Goal: Transaction & Acquisition: Book appointment/travel/reservation

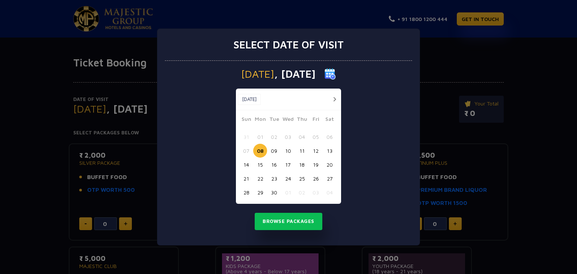
click at [415, 45] on div "Select date of visit [DATE] [DATE] [DATE] Sun Mon Tue Wed Thu Fri Sat 31 01 02 …" at bounding box center [288, 137] width 263 height 217
click at [456, 54] on div "Select date of visit Monday , 08 Sep 2025 Sep, 2025 Sep, 2025 Sun Mon Tue Wed T…" at bounding box center [288, 137] width 577 height 274
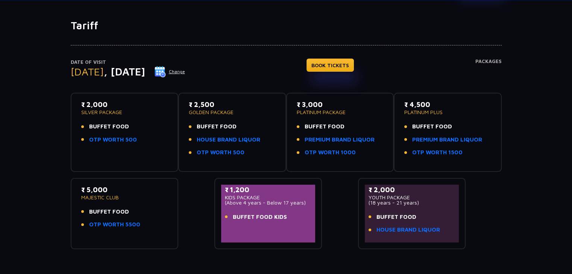
scroll to position [38, 0]
click at [36, 106] on div "Date of Visit Monday , 08 Sep 2025 Change BOOK TICKETS Packages ₹ 2,000 SILVER …" at bounding box center [286, 141] width 572 height 218
click at [539, 85] on div "Date of Visit Monday , 08 Sep 2025 Change BOOK TICKETS Packages ₹ 2,000 SILVER …" at bounding box center [286, 141] width 572 height 218
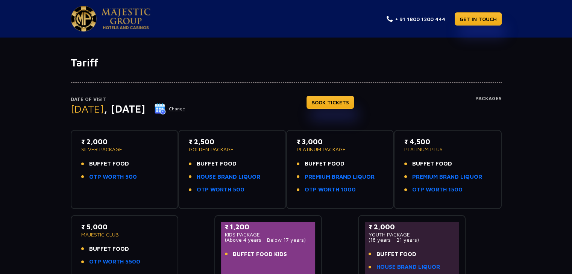
scroll to position [41, 0]
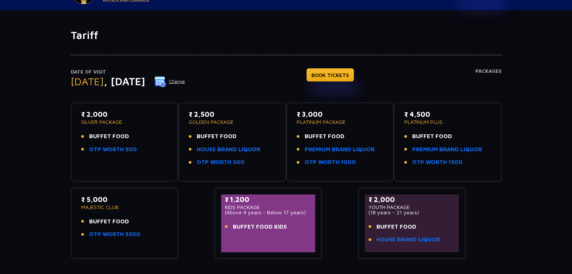
click at [531, 273] on div "Tariff Date of Visit [DATE] Change BOOK TICKETS Packages ₹ 2,000 SILVER PACKAGE…" at bounding box center [286, 161] width 572 height 264
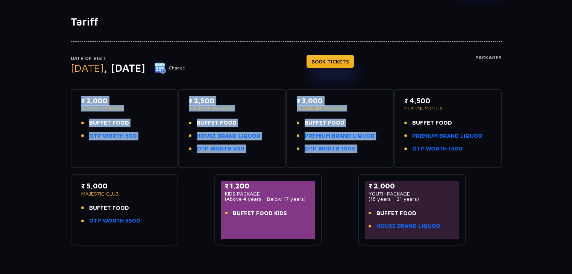
drag, startPoint x: 571, startPoint y: 91, endPoint x: 572, endPoint y: 65, distance: 26.3
click at [571, 65] on html "+ 91 1800 1200 444 GET IN TOUCH Tariff Date of Visit [DATE] Change BOOK TICKETS…" at bounding box center [286, 147] width 572 height 377
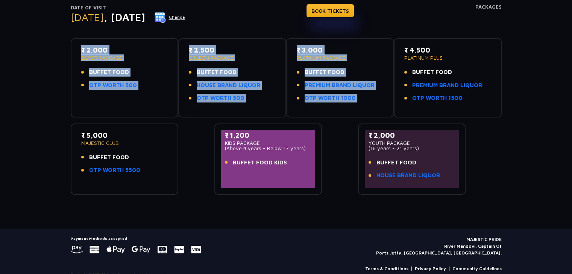
scroll to position [102, 0]
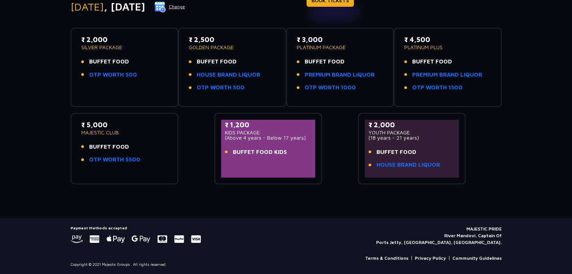
click at [355, 240] on div "Payment Methods accepted MAJESTIC PRIDE River Mandovi, Captain Of Ports Jetty, …" at bounding box center [286, 236] width 431 height 20
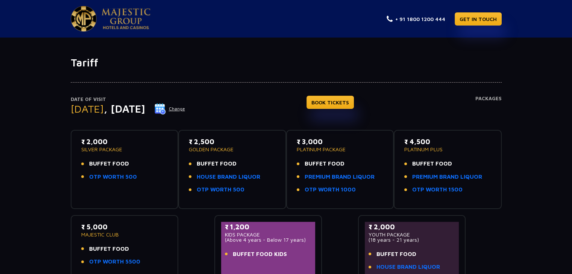
scroll to position [0, 0]
